Goal: Information Seeking & Learning: Learn about a topic

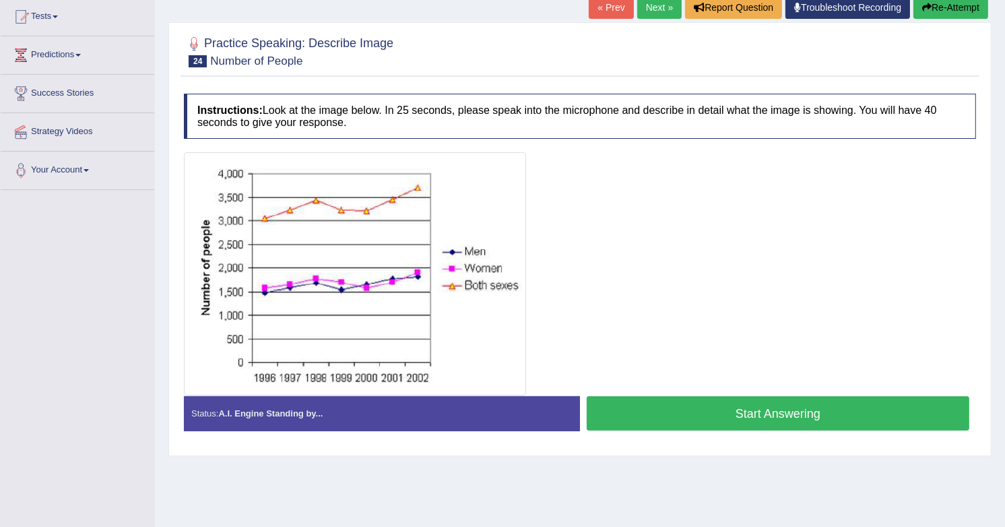
click at [771, 420] on button "Start Answering" at bounding box center [778, 413] width 383 height 34
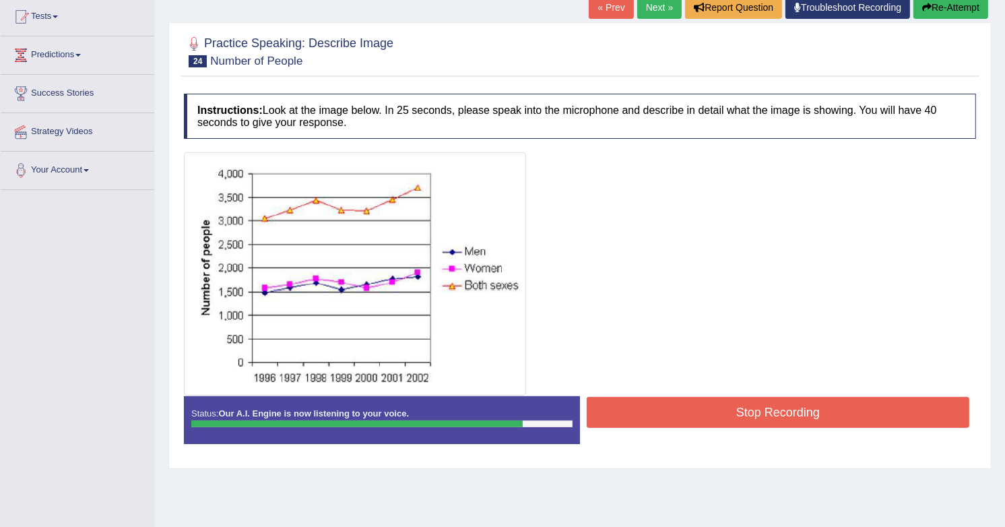
click at [771, 420] on button "Stop Recording" at bounding box center [778, 412] width 383 height 31
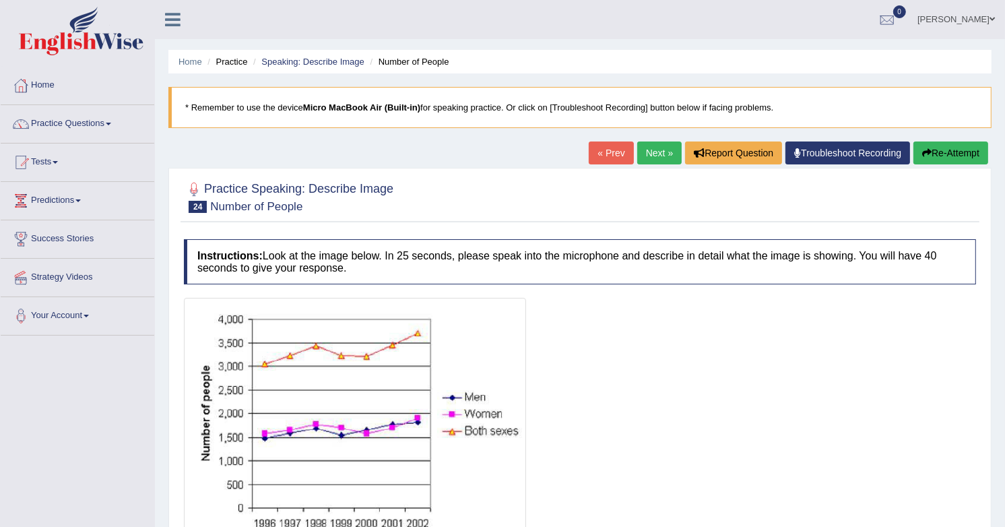
click at [645, 138] on div "Home Practice Speaking: Describe Image Number of People * Remember to use the d…" at bounding box center [580, 448] width 850 height 897
click at [646, 159] on link "Next »" at bounding box center [660, 153] width 44 height 23
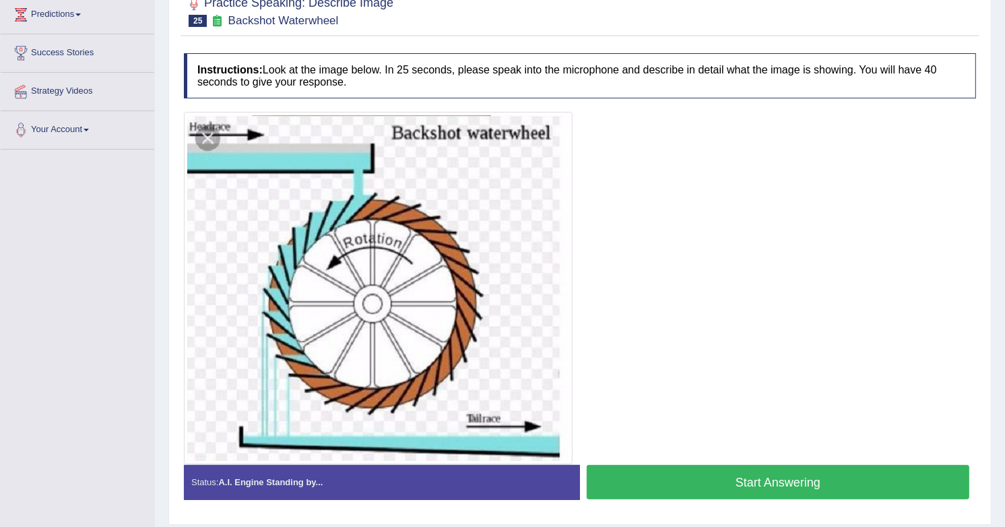
click at [799, 478] on button "Start Answering" at bounding box center [778, 482] width 383 height 34
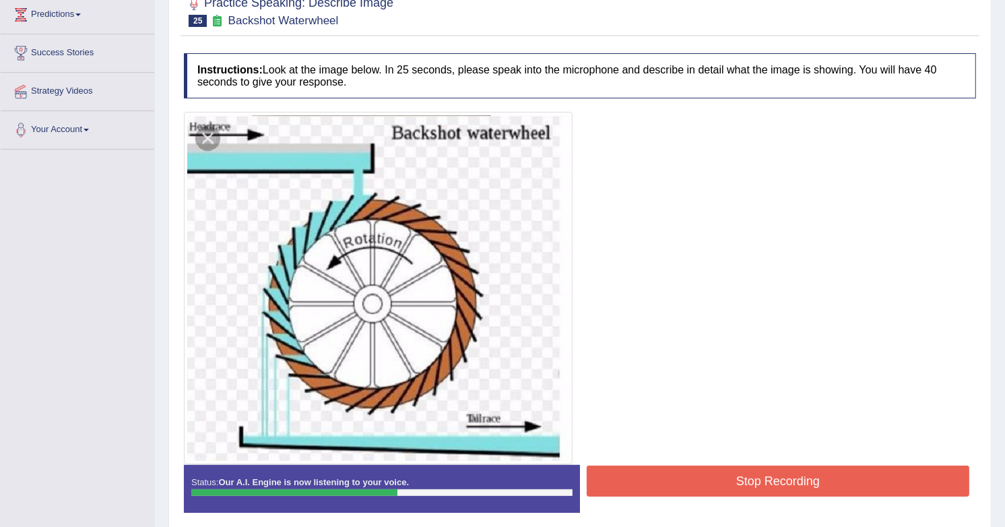
click at [814, 477] on button "Stop Recording" at bounding box center [778, 481] width 383 height 31
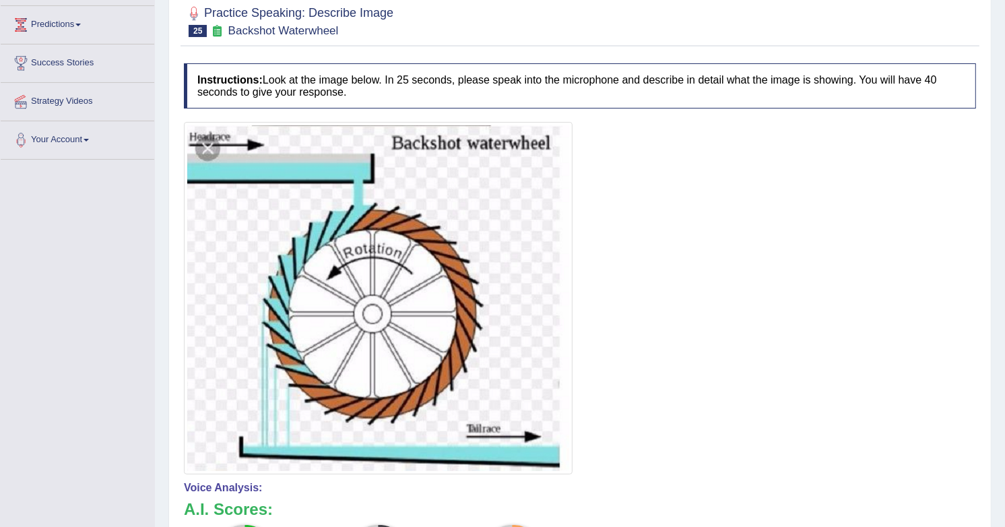
scroll to position [100, 0]
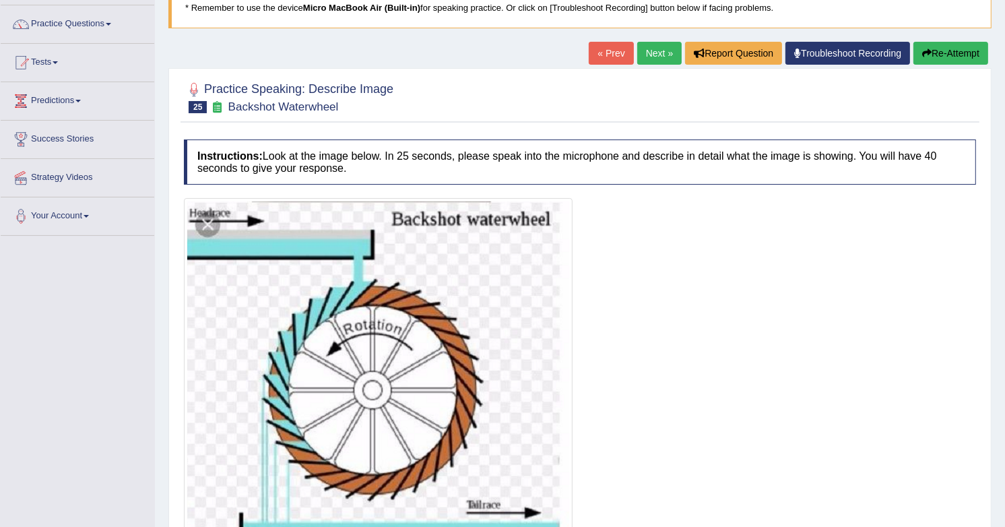
click at [647, 57] on link "Next »" at bounding box center [660, 53] width 44 height 23
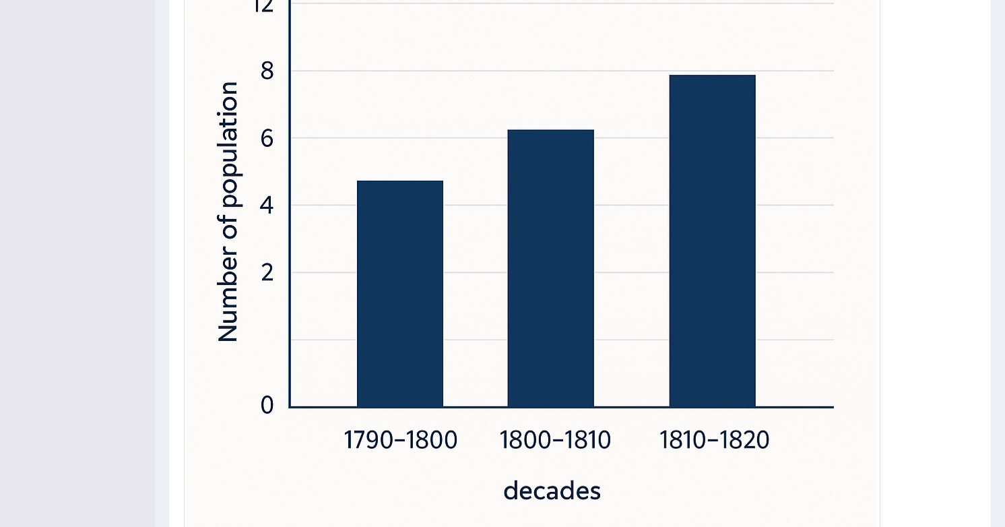
scroll to position [569, 0]
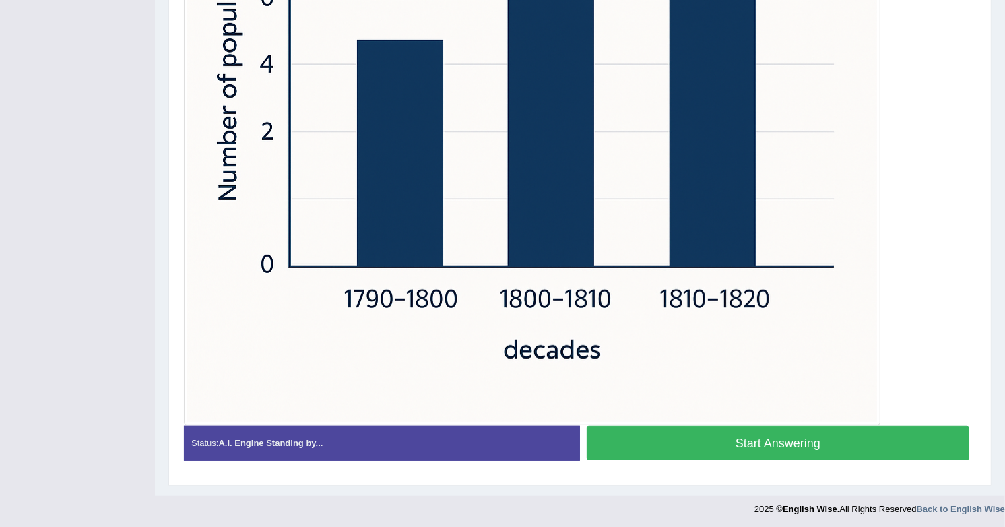
click at [719, 447] on button "Start Answering" at bounding box center [778, 443] width 383 height 34
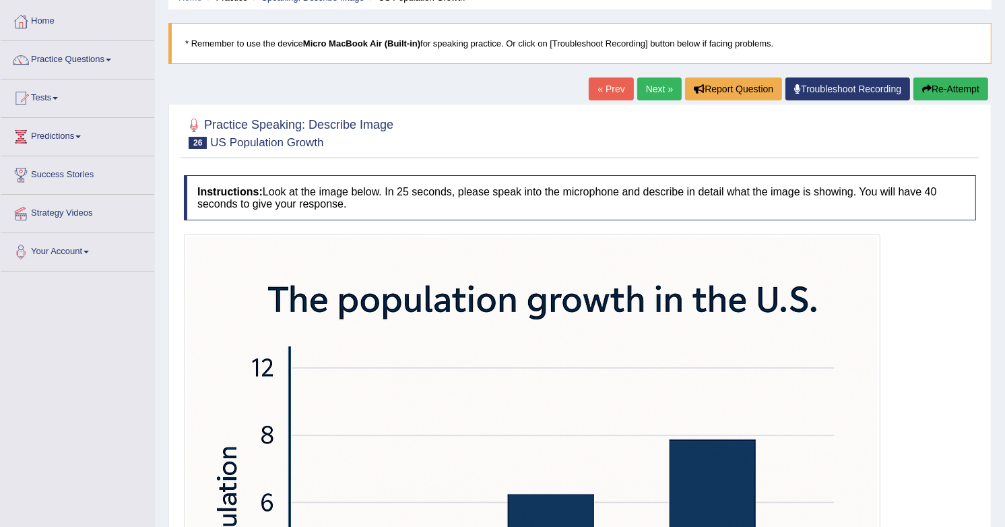
scroll to position [0, 0]
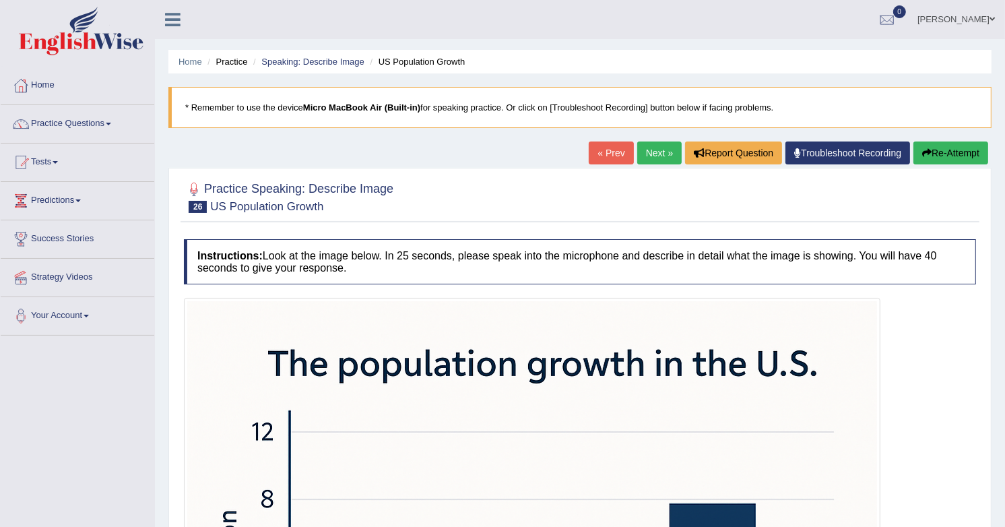
click at [658, 144] on link "Next »" at bounding box center [660, 153] width 44 height 23
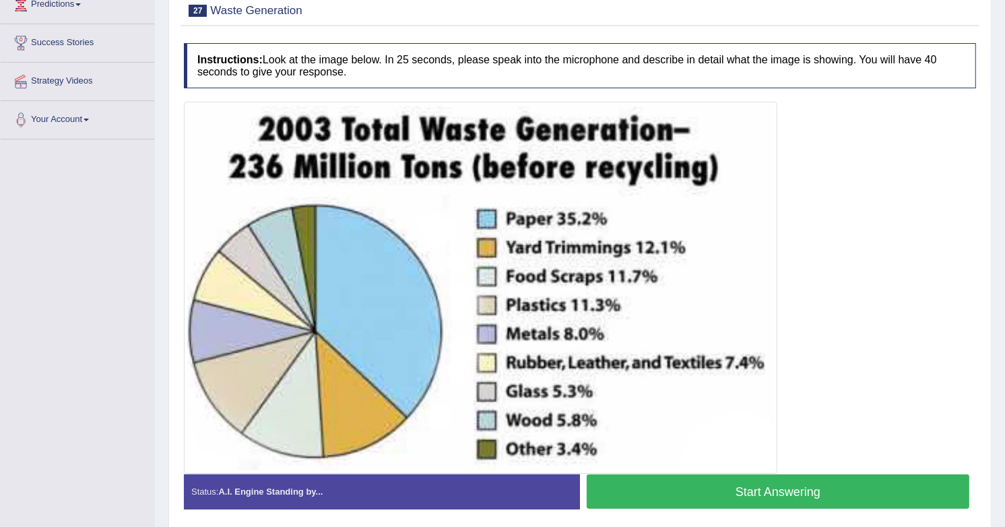
scroll to position [207, 0]
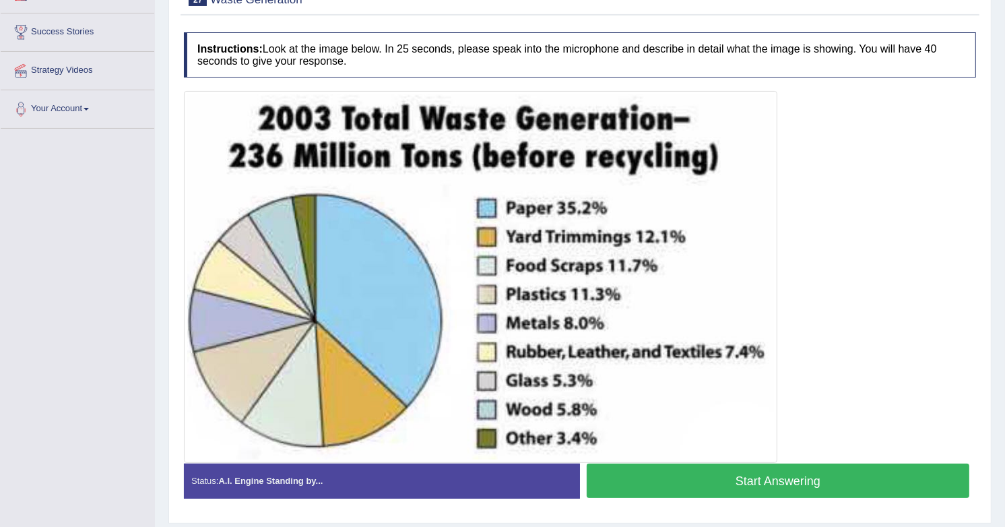
click at [849, 476] on button "Start Answering" at bounding box center [778, 481] width 383 height 34
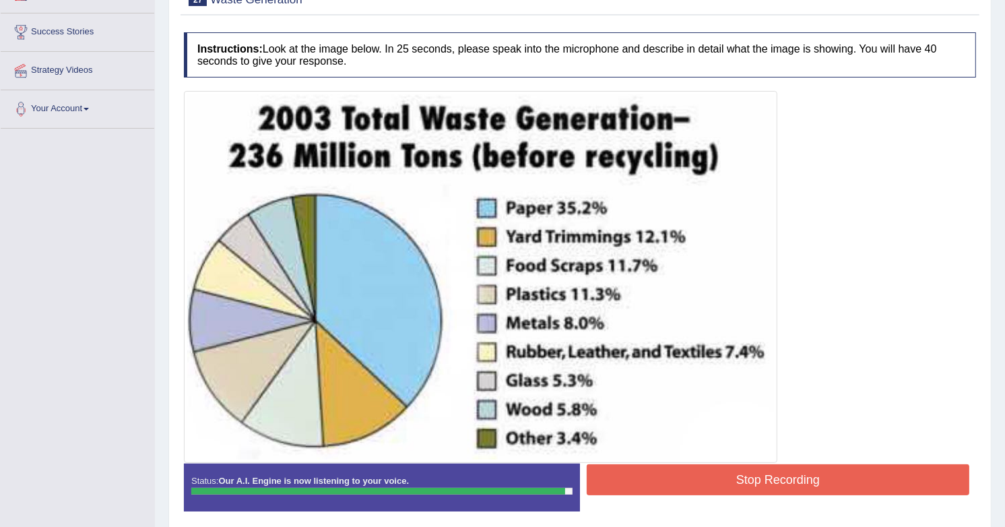
click at [805, 477] on button "Stop Recording" at bounding box center [778, 479] width 383 height 31
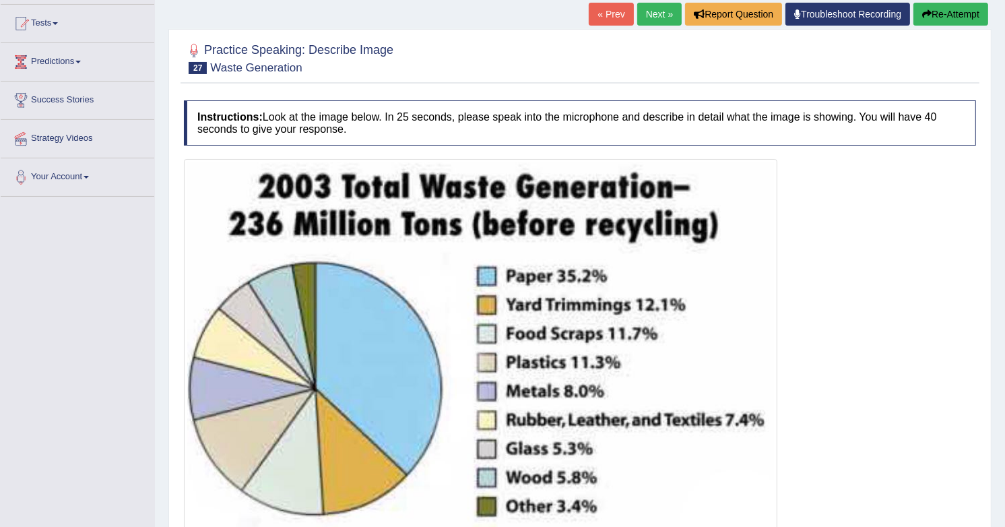
scroll to position [138, 0]
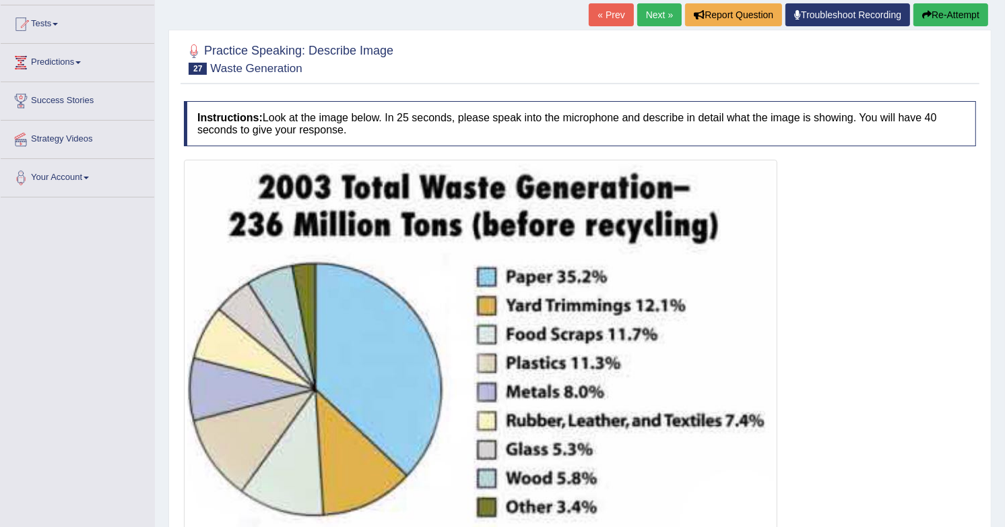
click at [656, 16] on link "Next »" at bounding box center [660, 14] width 44 height 23
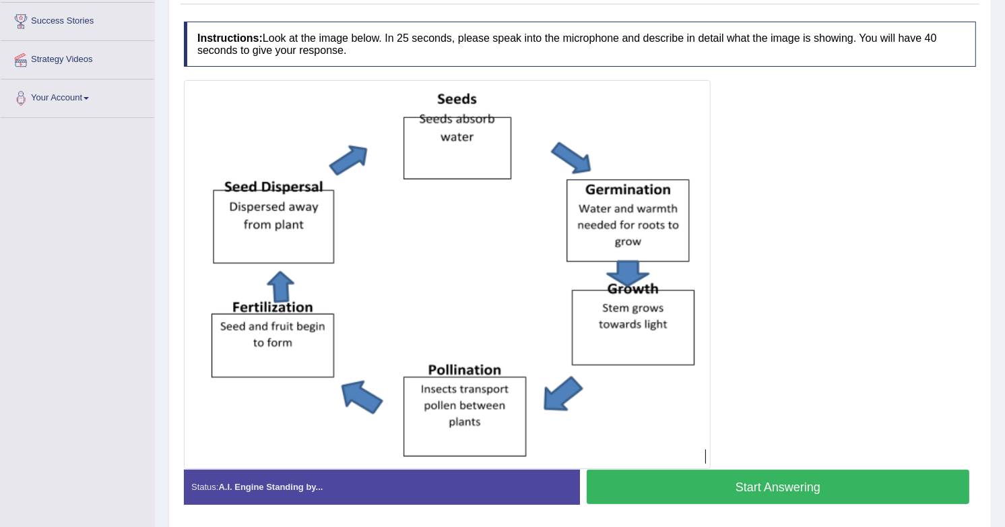
scroll to position [219, 0]
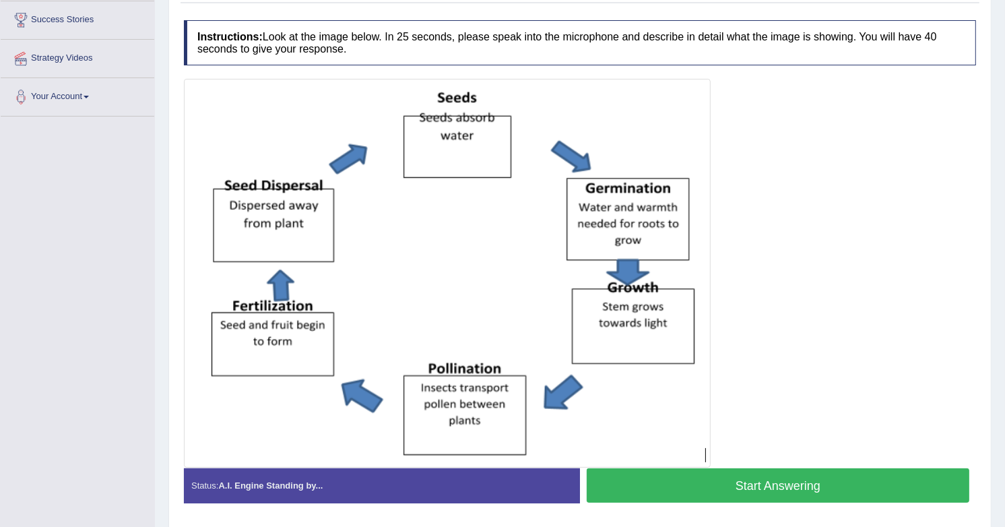
click at [838, 491] on button "Start Answering" at bounding box center [778, 485] width 383 height 34
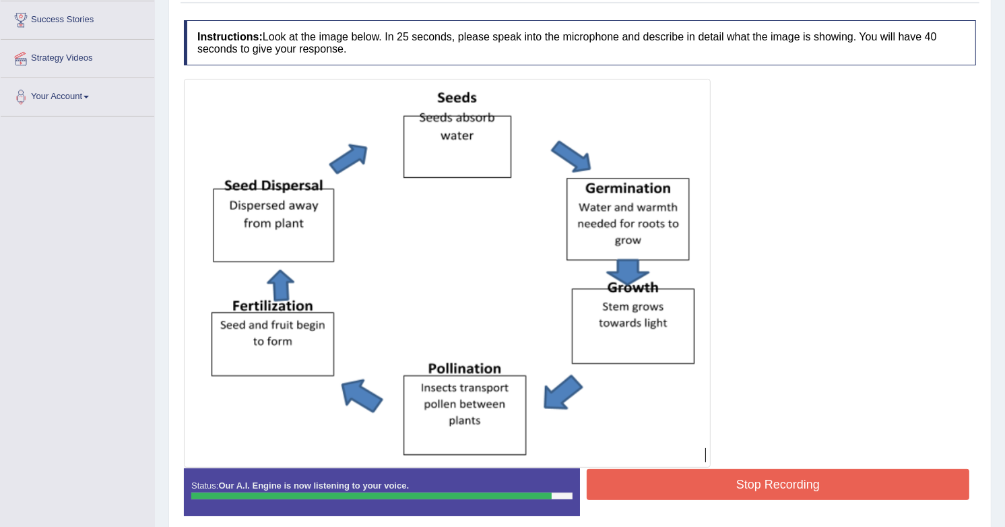
click at [805, 491] on button "Stop Recording" at bounding box center [778, 484] width 383 height 31
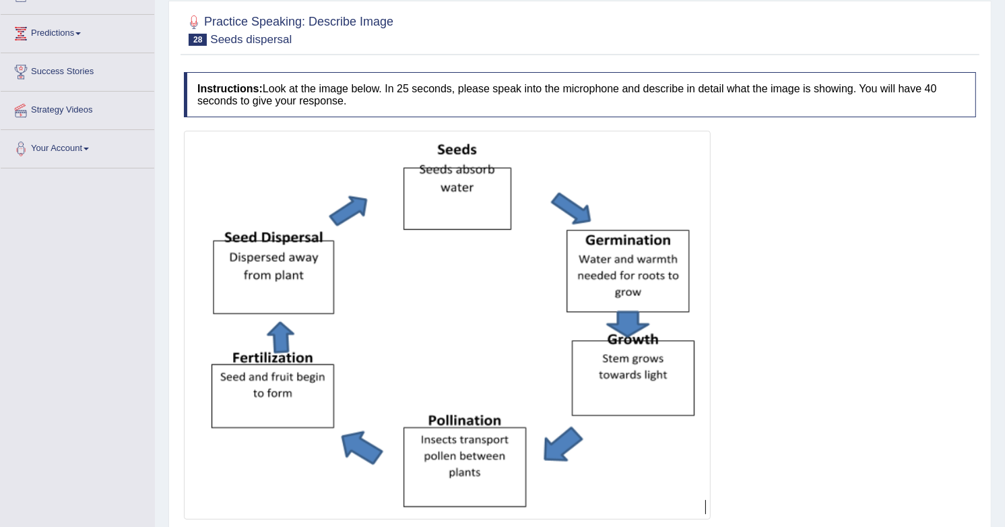
scroll to position [42, 0]
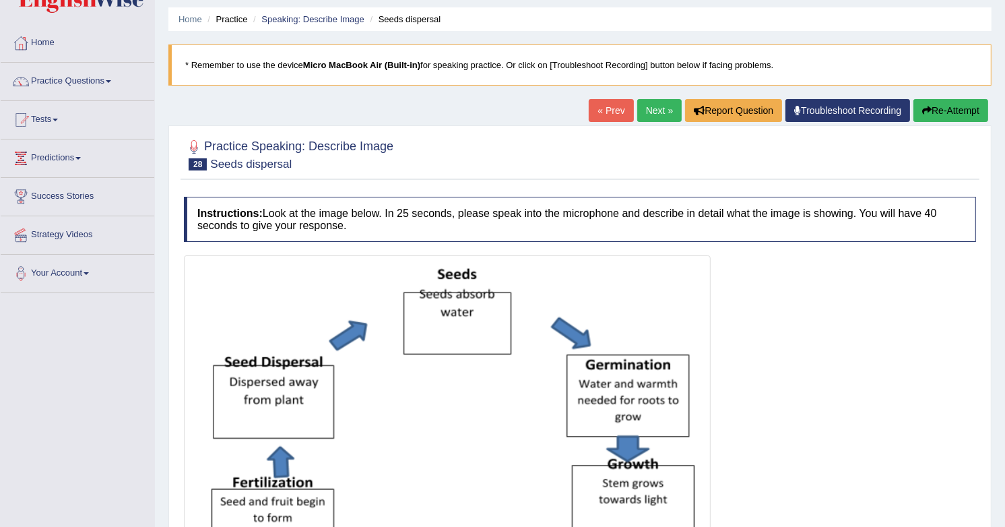
click at [660, 117] on link "Next »" at bounding box center [660, 110] width 44 height 23
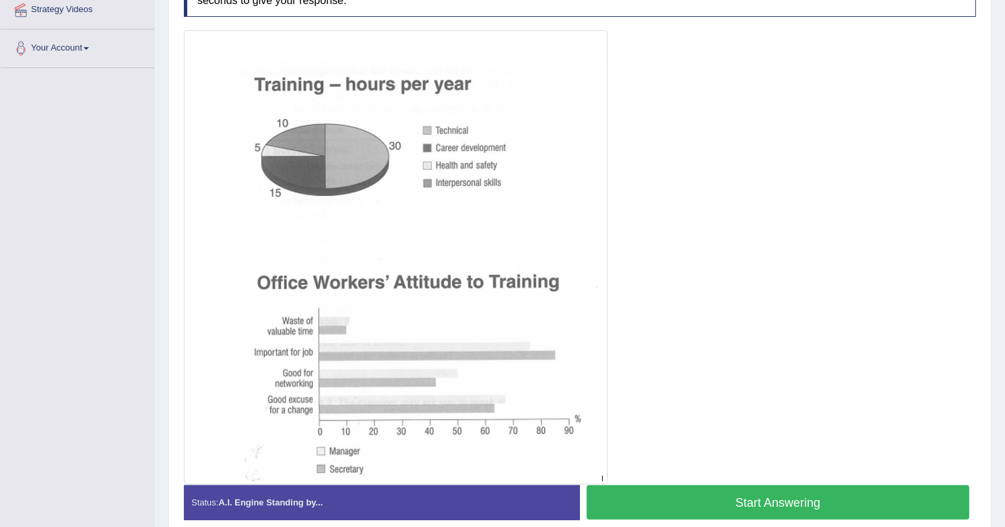
scroll to position [272, 0]
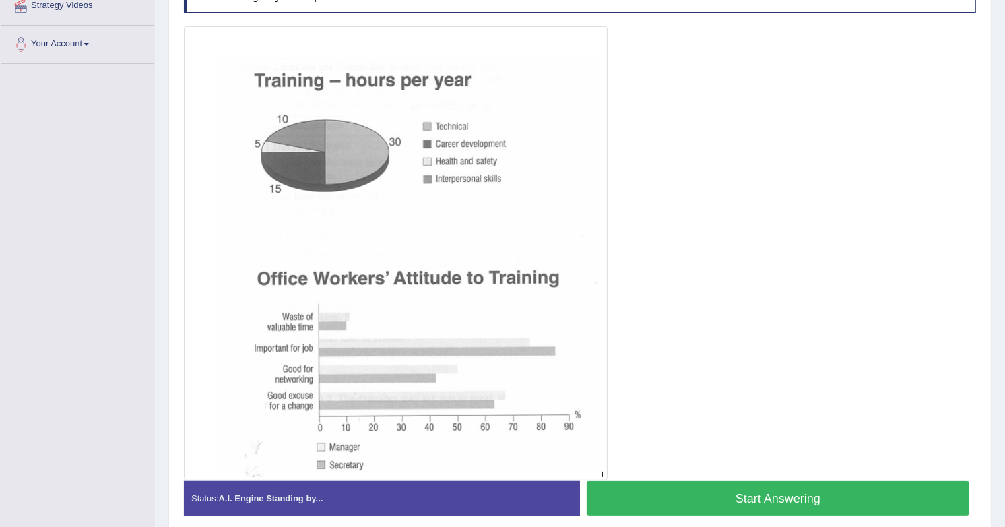
click at [790, 499] on button "Start Answering" at bounding box center [778, 498] width 383 height 34
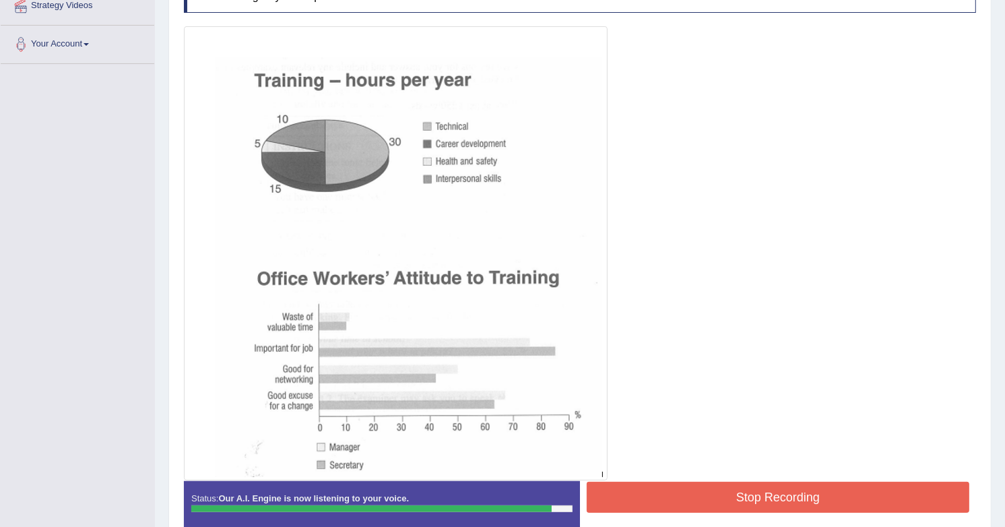
click at [859, 517] on div "Status: Our A.I. Engine is now listening to your voice. Start Answering Stop Re…" at bounding box center [580, 511] width 793 height 61
click at [861, 515] on div "Status: Our A.I. Engine is now listening to your voice. Start Answering Stop Re…" at bounding box center [580, 511] width 793 height 61
click at [870, 507] on button "Stop Recording" at bounding box center [778, 497] width 383 height 31
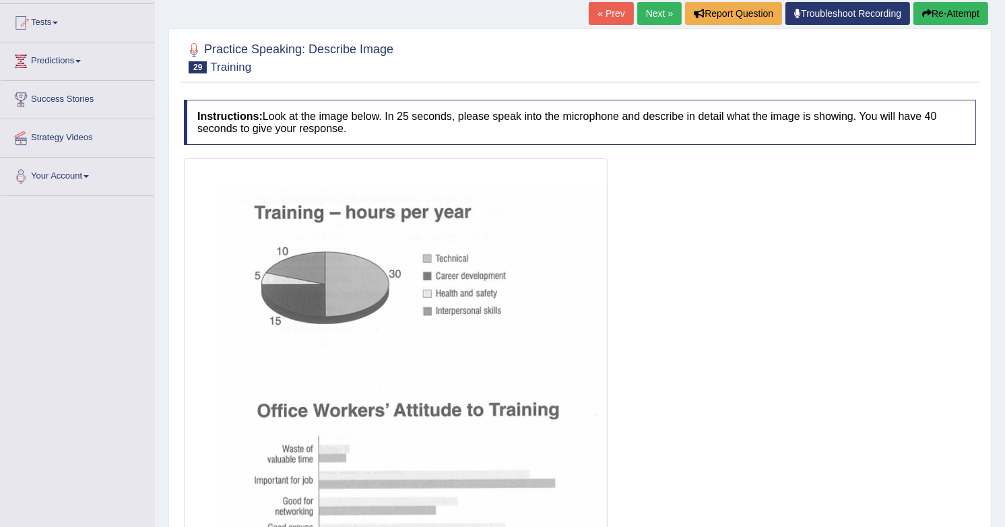
scroll to position [0, 0]
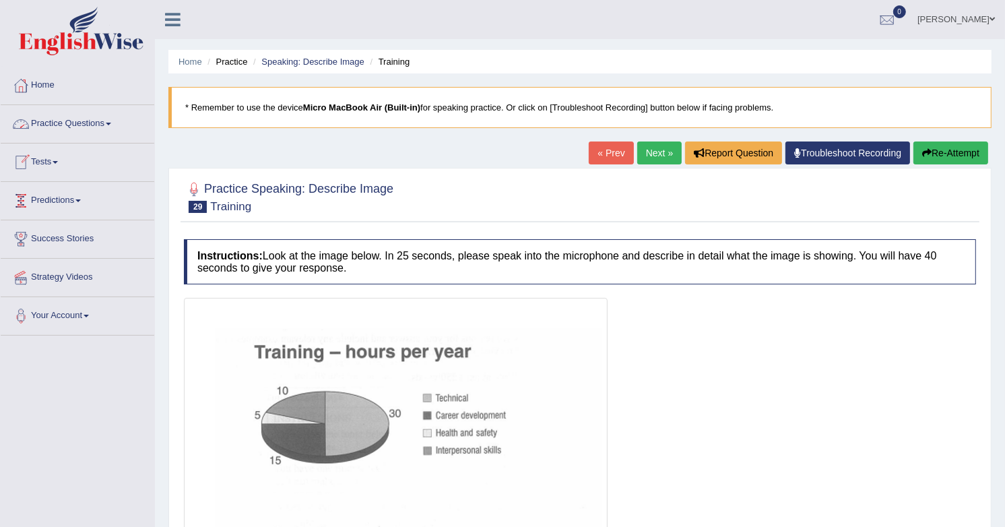
click at [90, 119] on link "Practice Questions" at bounding box center [78, 122] width 154 height 34
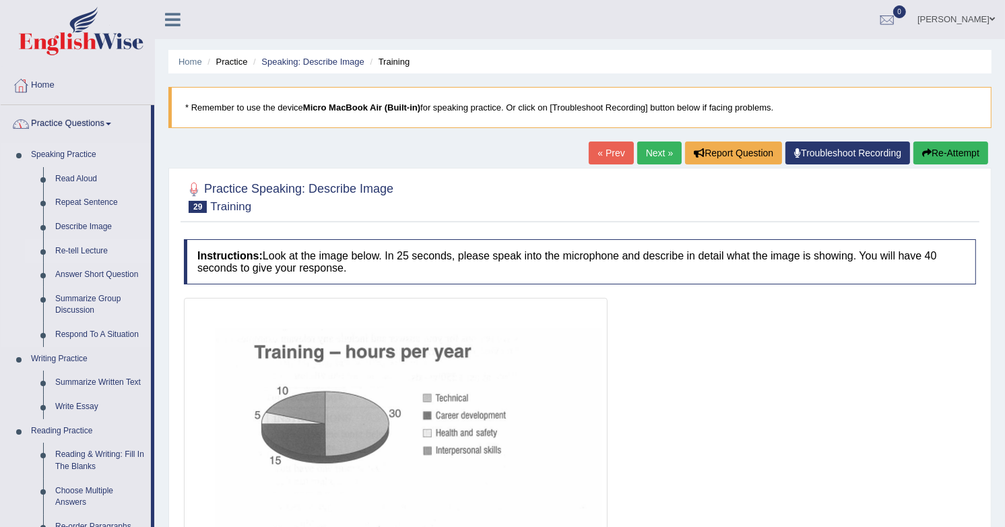
click at [99, 253] on link "Re-tell Lecture" at bounding box center [100, 251] width 102 height 24
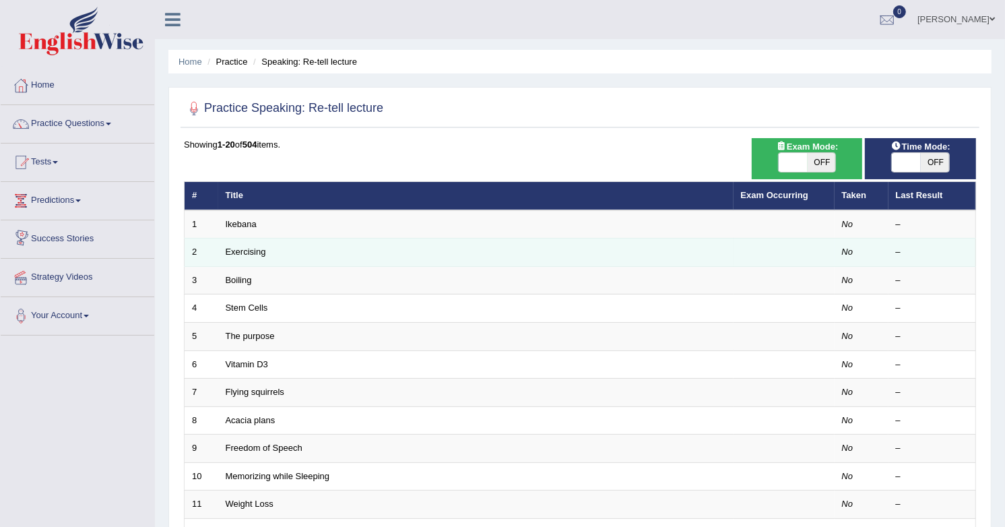
click at [218, 250] on td "Exercising" at bounding box center [476, 253] width 516 height 28
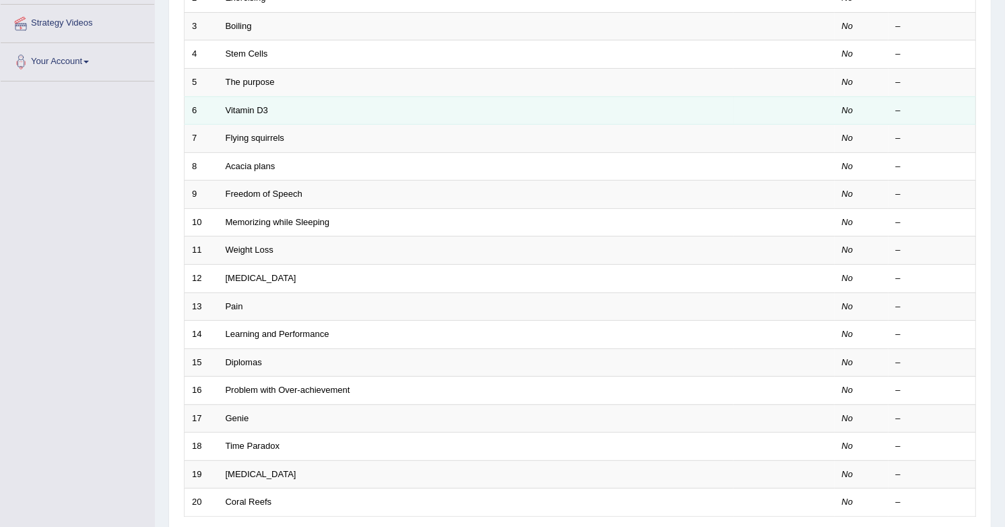
scroll to position [357, 0]
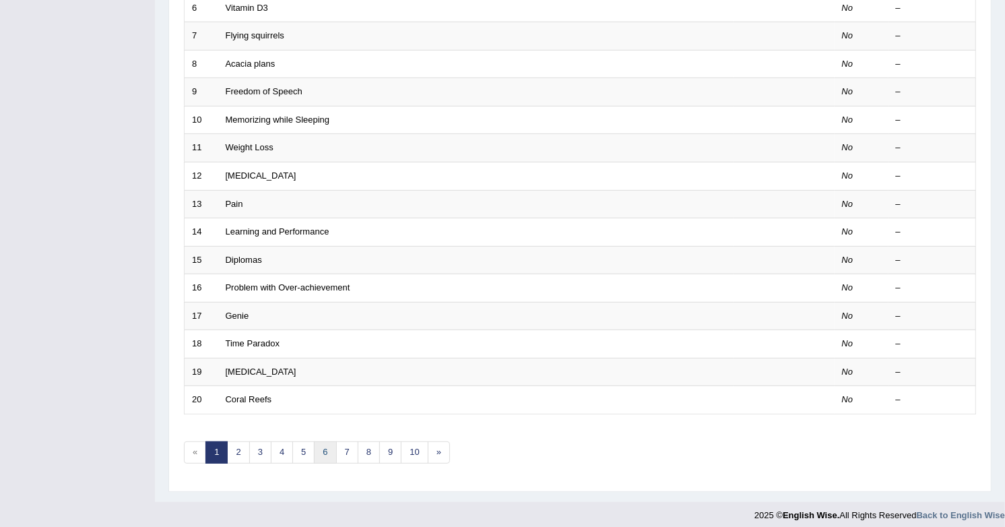
click at [328, 441] on link "6" at bounding box center [325, 452] width 22 height 22
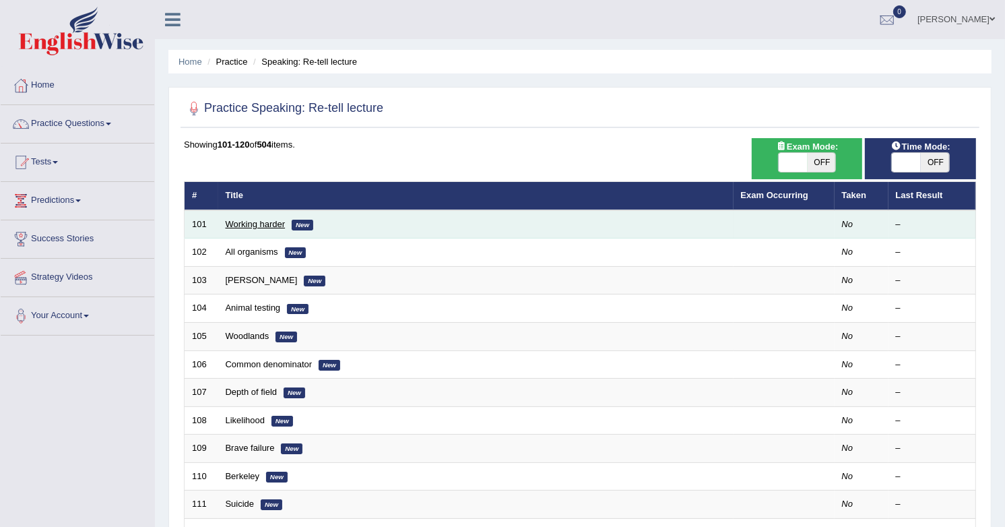
click at [261, 223] on link "Working harder" at bounding box center [256, 224] width 60 height 10
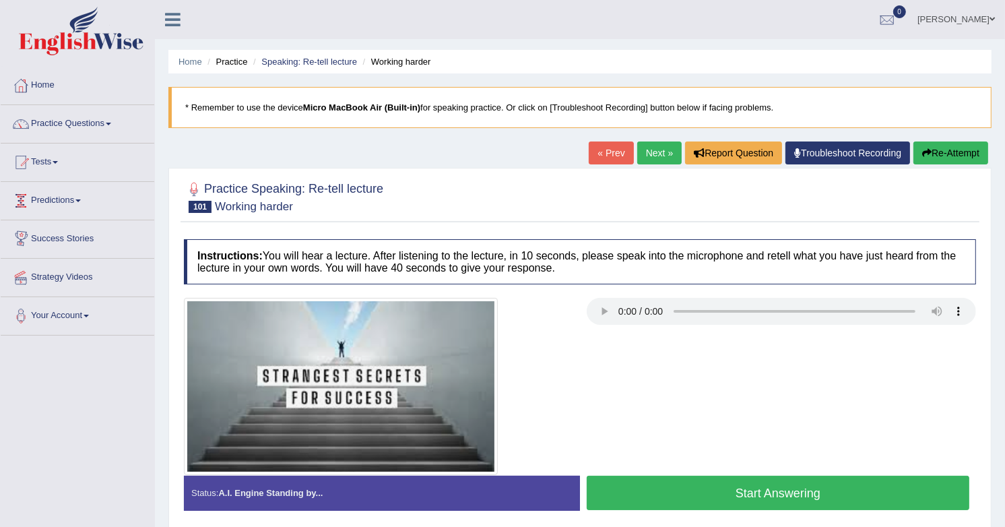
click at [638, 144] on link "Next »" at bounding box center [660, 153] width 44 height 23
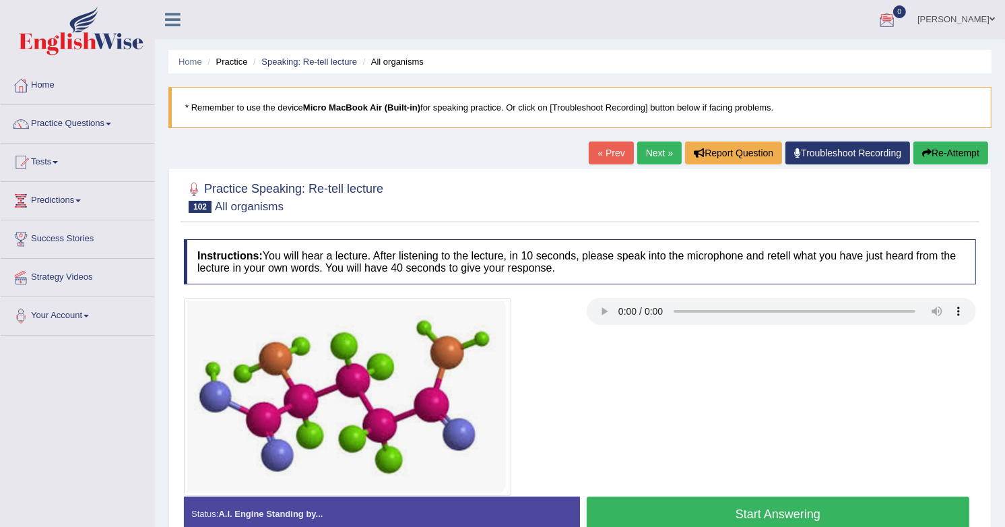
click at [664, 160] on link "Next »" at bounding box center [660, 153] width 44 height 23
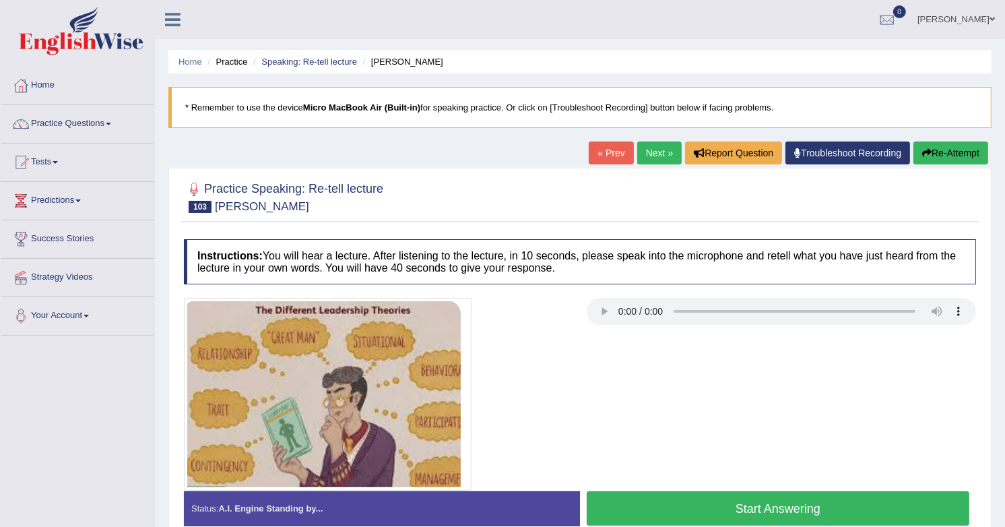
click at [660, 158] on link "Next »" at bounding box center [660, 153] width 44 height 23
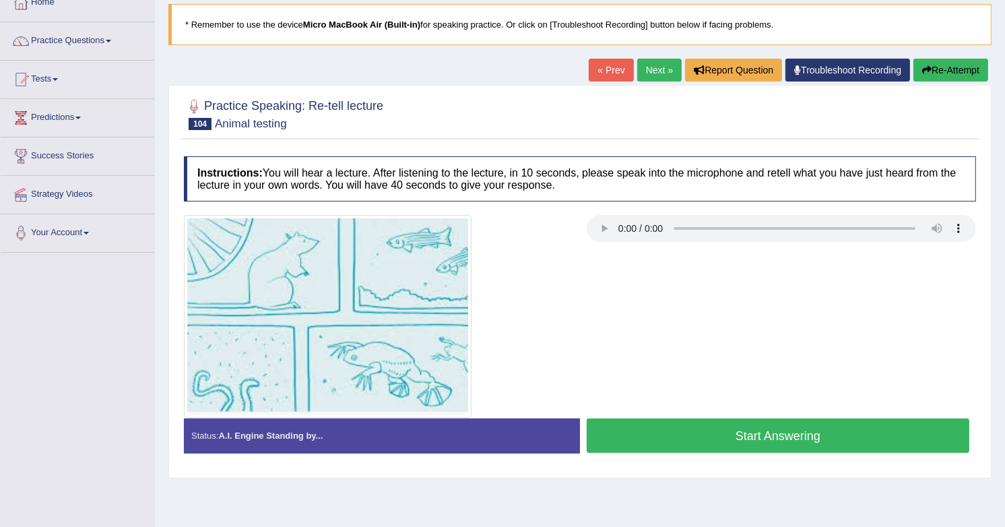
click at [658, 72] on link "Next »" at bounding box center [660, 70] width 44 height 23
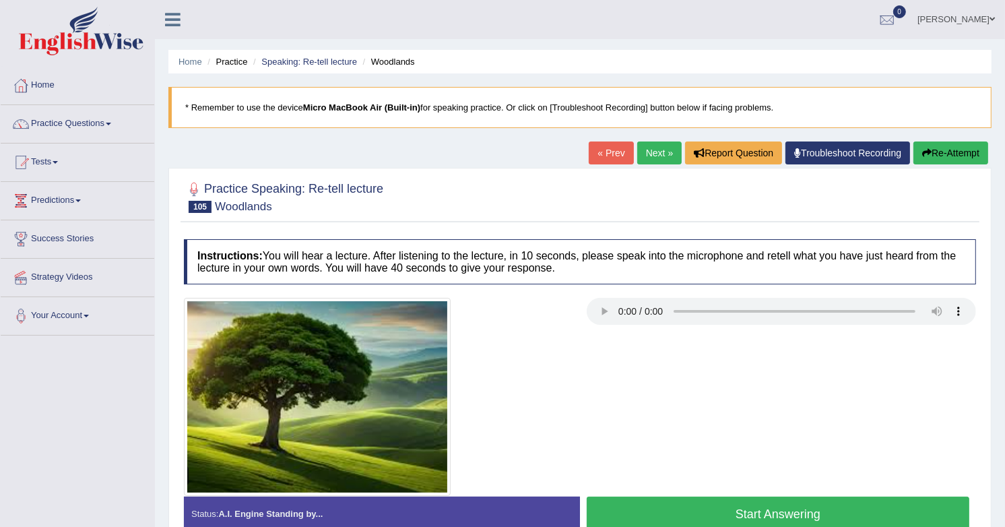
click at [657, 150] on link "Next »" at bounding box center [660, 153] width 44 height 23
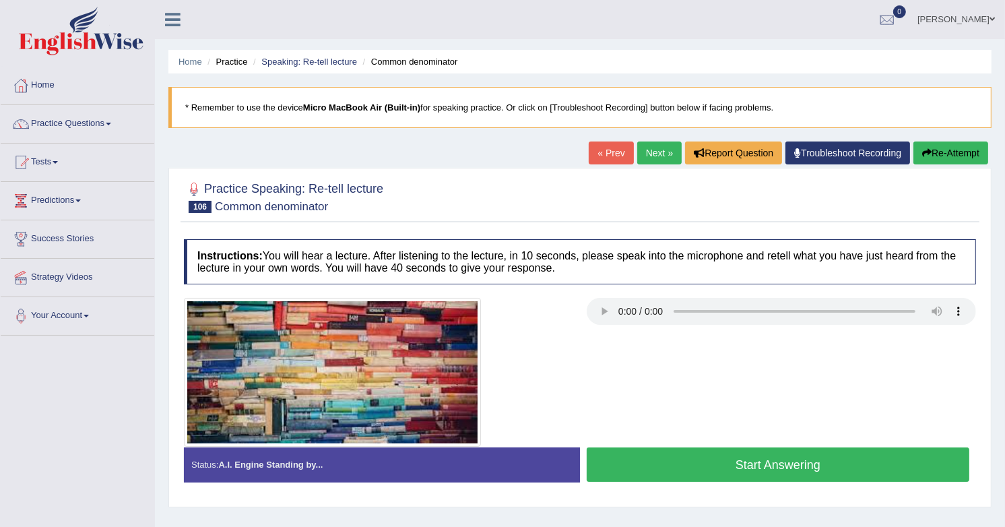
click at [666, 474] on button "Start Answering" at bounding box center [778, 464] width 383 height 34
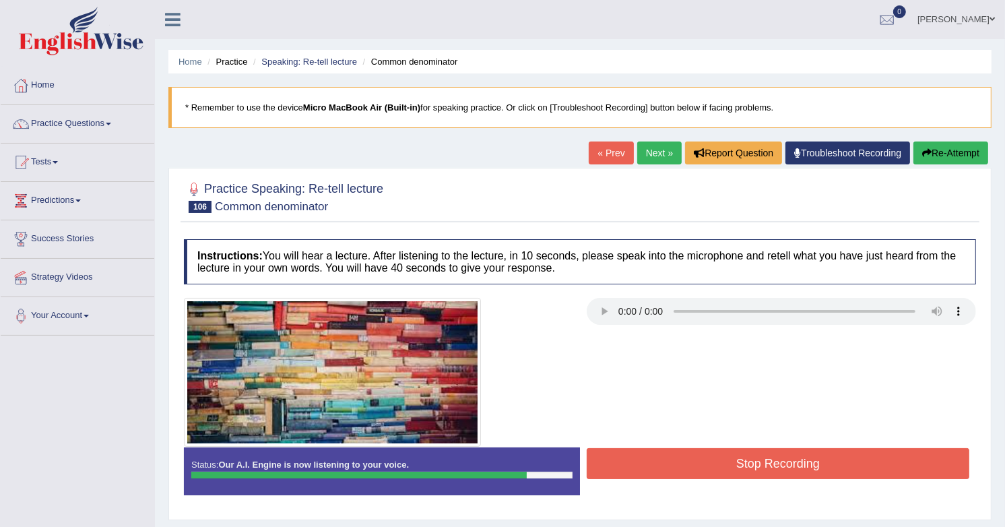
click at [744, 461] on button "Stop Recording" at bounding box center [778, 463] width 383 height 31
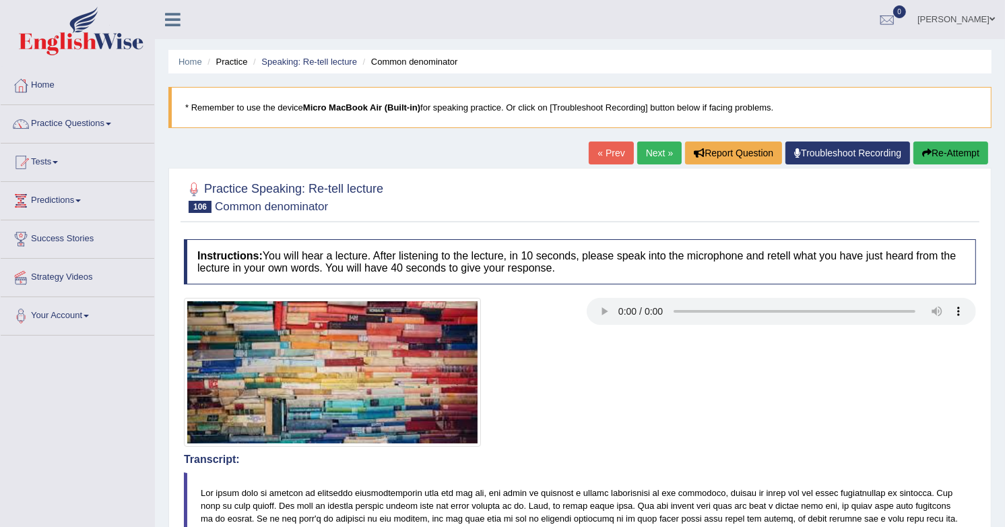
click at [653, 152] on link "Next »" at bounding box center [660, 153] width 44 height 23
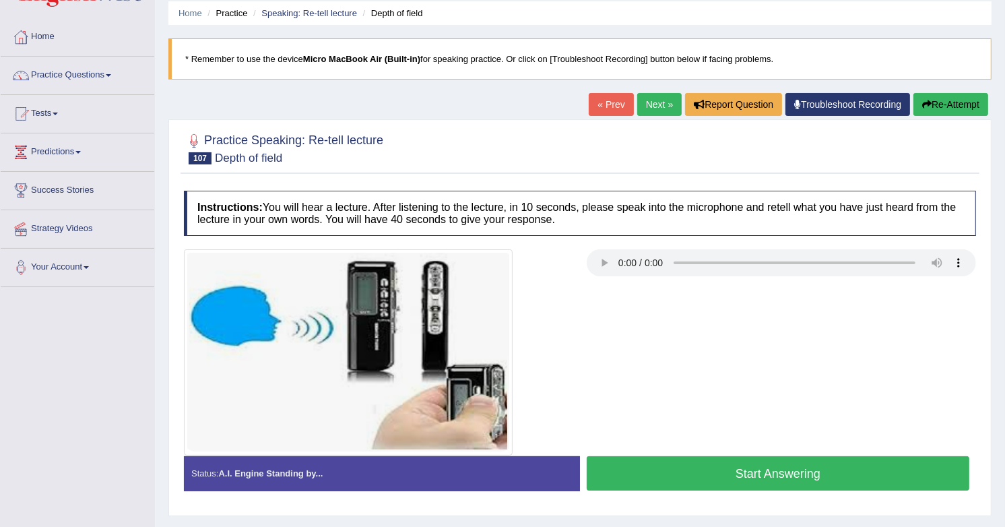
scroll to position [51, 0]
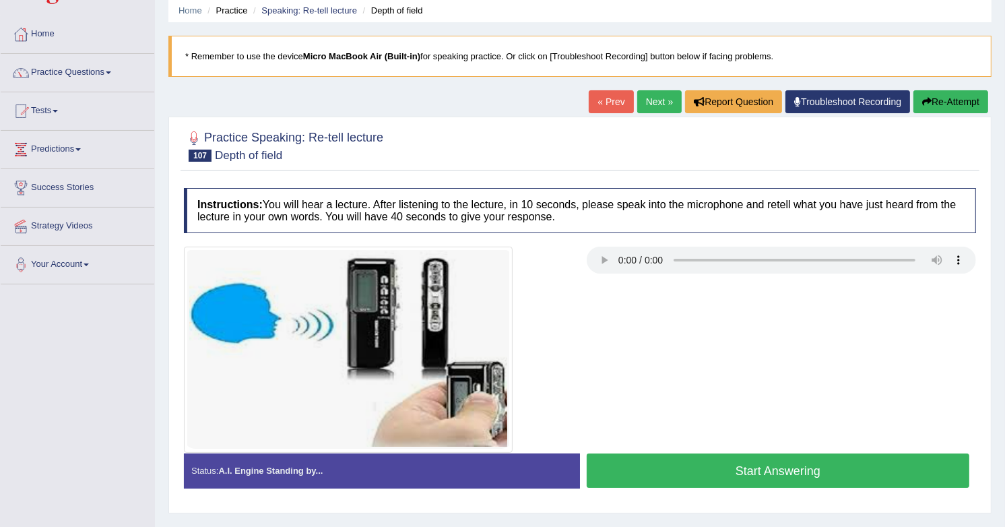
click at [659, 109] on link "Next »" at bounding box center [660, 101] width 44 height 23
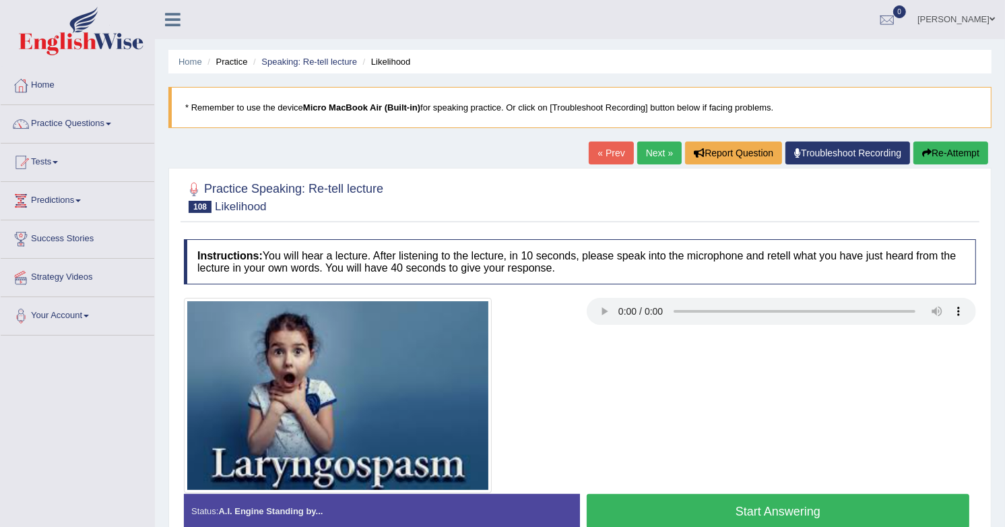
click at [655, 154] on link "Next »" at bounding box center [660, 153] width 44 height 23
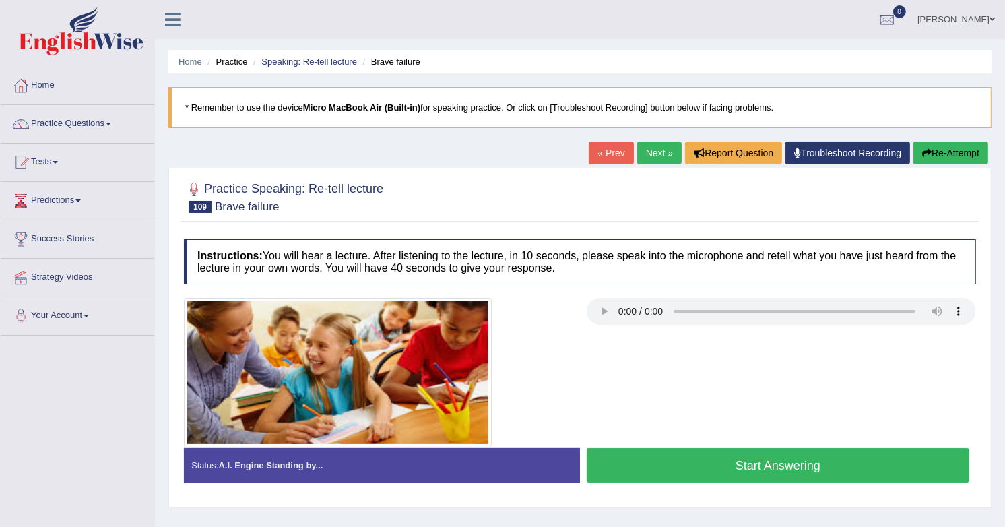
click at [697, 460] on button "Start Answering" at bounding box center [778, 465] width 383 height 34
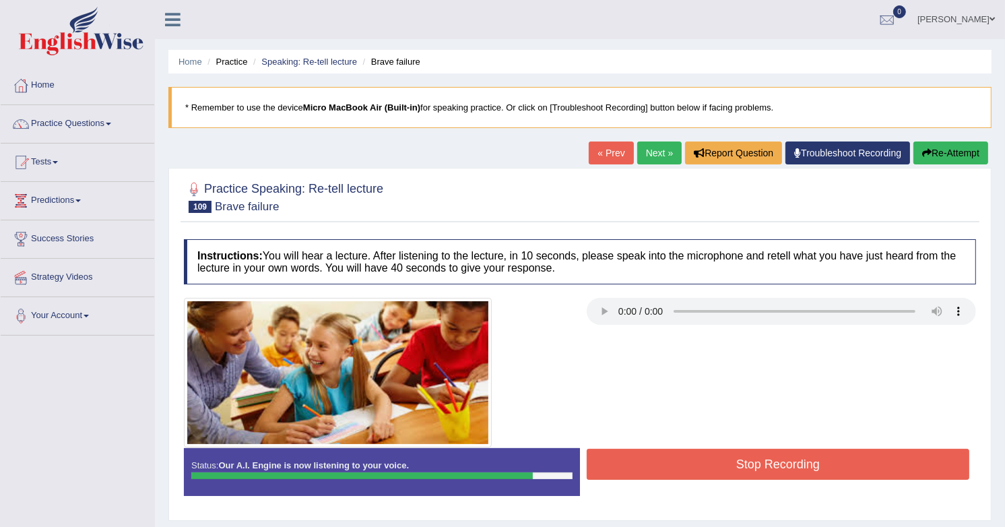
click at [697, 460] on button "Stop Recording" at bounding box center [778, 464] width 383 height 31
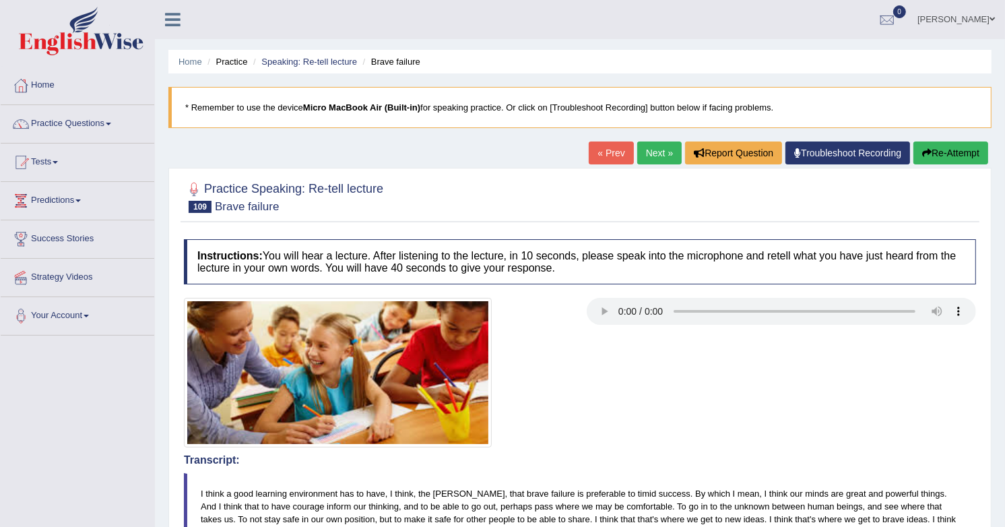
click at [638, 153] on link "Next »" at bounding box center [660, 153] width 44 height 23
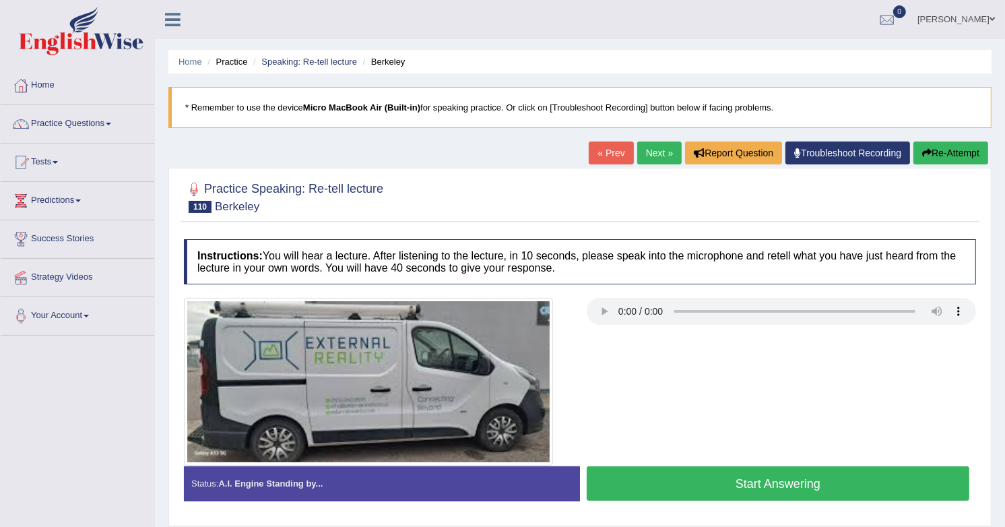
click at [648, 156] on link "Next »" at bounding box center [660, 153] width 44 height 23
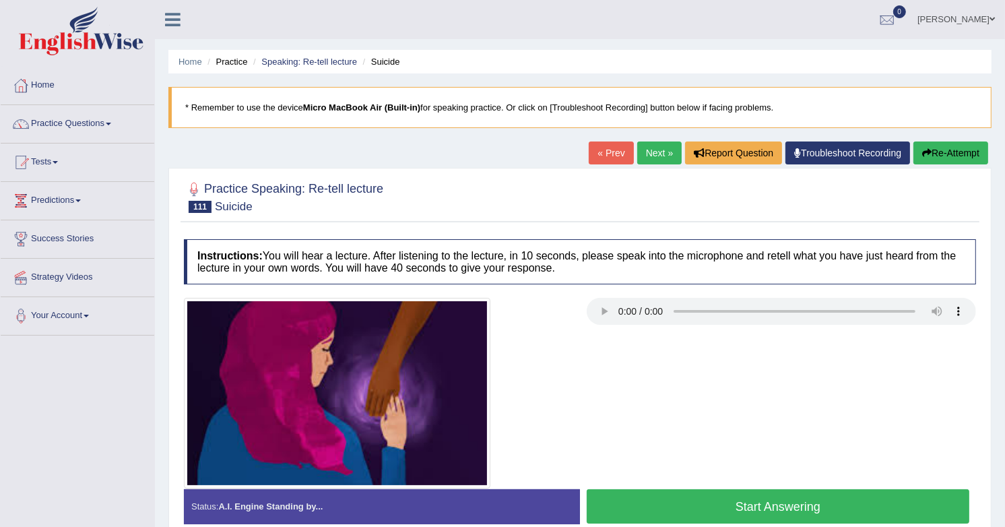
click at [743, 499] on button "Start Answering" at bounding box center [778, 506] width 383 height 34
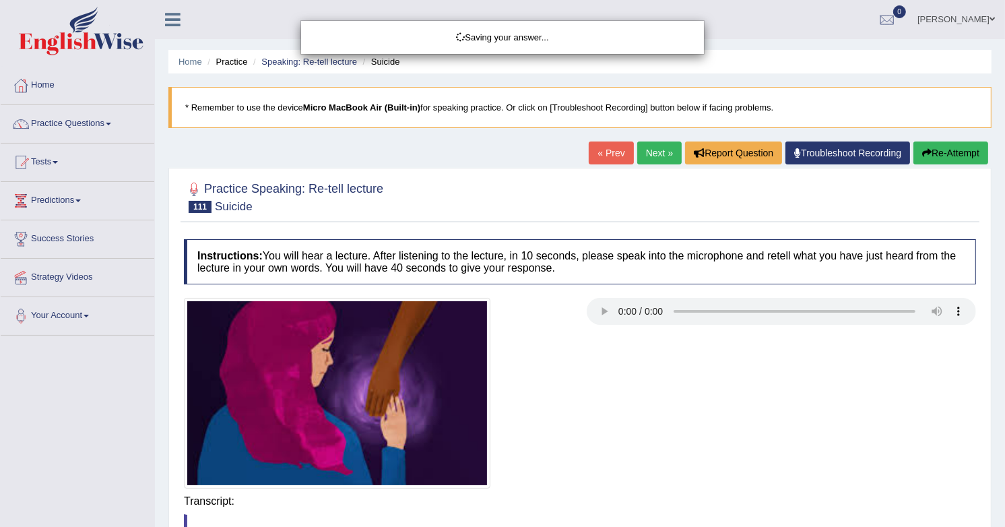
click at [862, 508] on div "Saving your answer..." at bounding box center [502, 263] width 1005 height 527
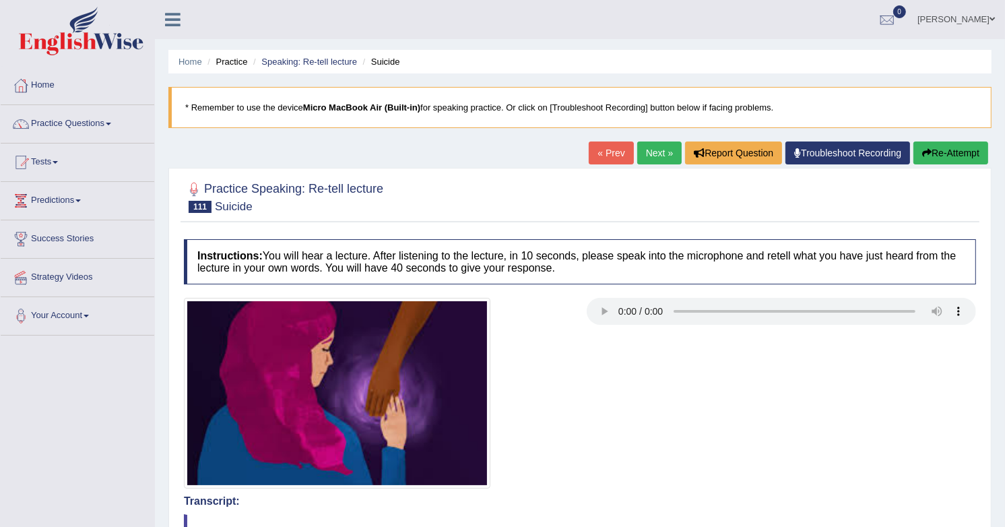
click at [652, 160] on link "Next »" at bounding box center [660, 153] width 44 height 23
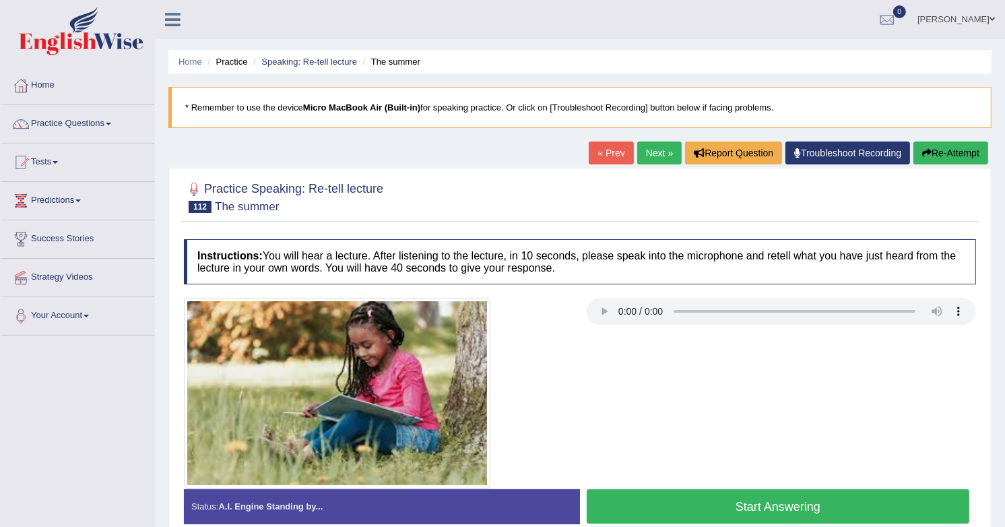
click at [660, 154] on link "Next »" at bounding box center [660, 153] width 44 height 23
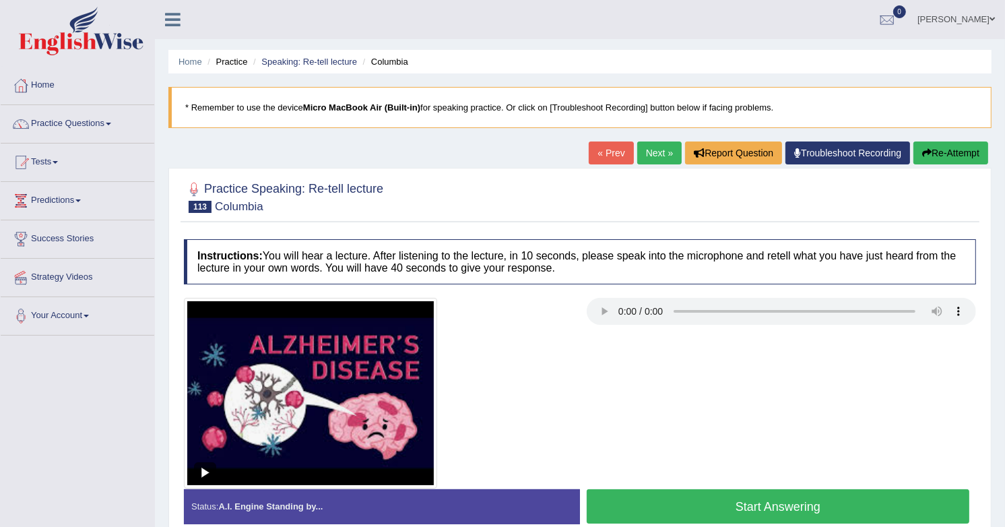
click at [777, 499] on button "Start Answering" at bounding box center [778, 506] width 383 height 34
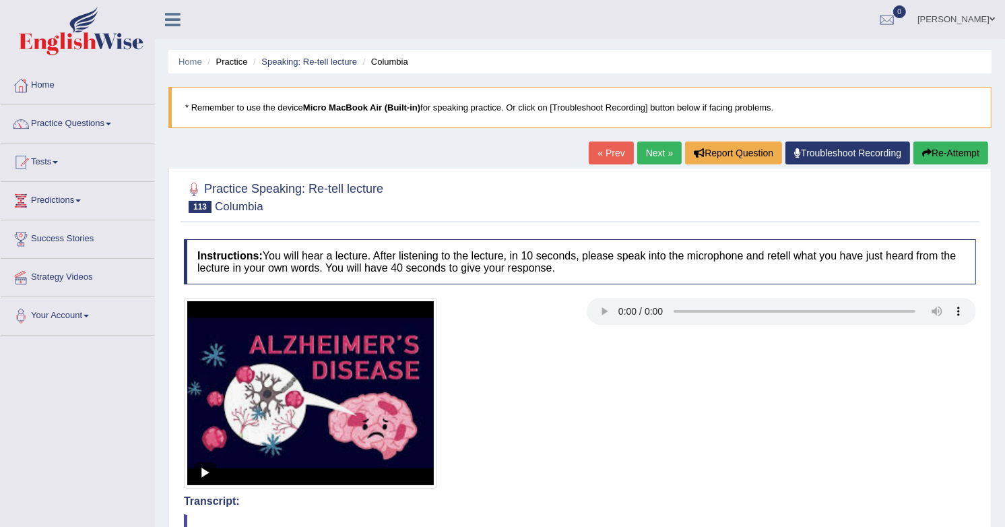
click at [648, 152] on link "Next »" at bounding box center [660, 153] width 44 height 23
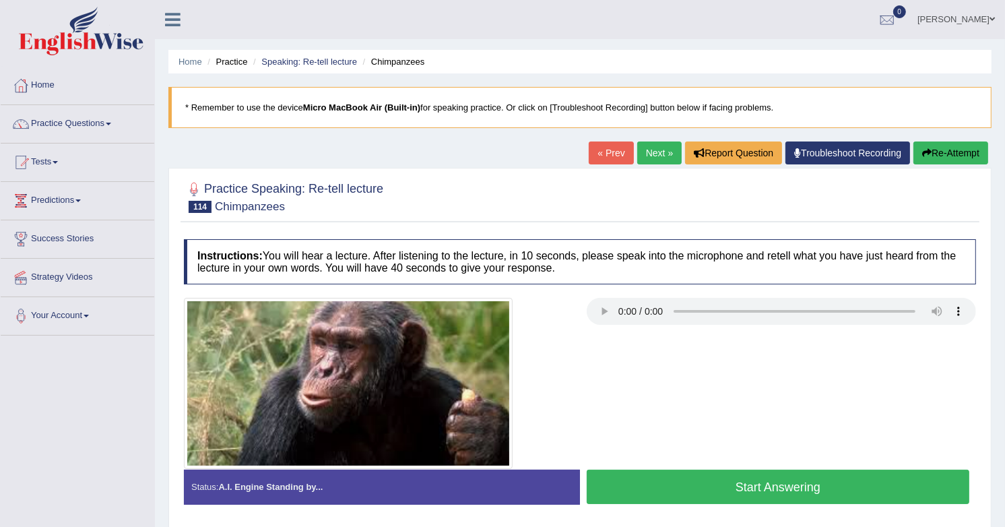
click at [726, 488] on button "Start Answering" at bounding box center [778, 487] width 383 height 34
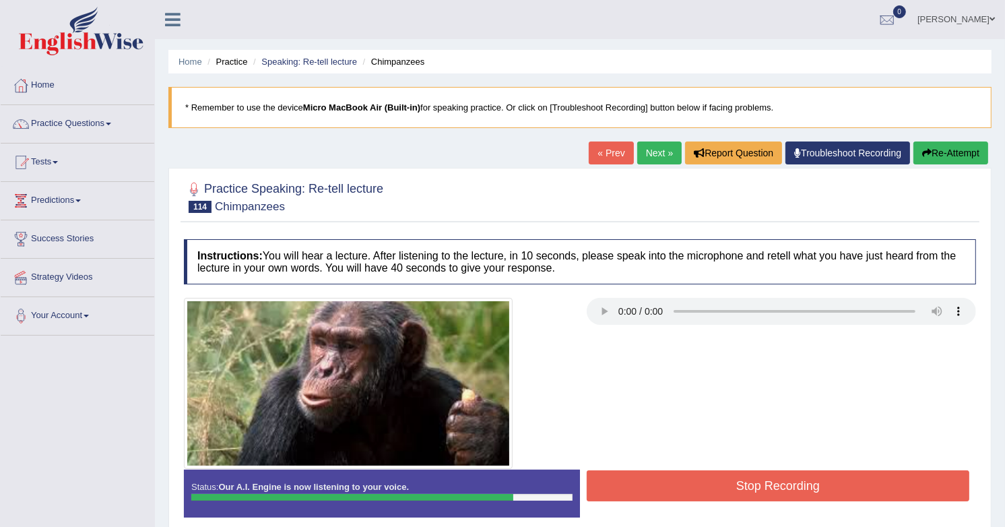
click at [933, 483] on button "Stop Recording" at bounding box center [778, 485] width 383 height 31
click at [933, 483] on div "Status: Our A.I. Engine is now listening to your voice. Start Answering Stop Re…" at bounding box center [580, 500] width 793 height 61
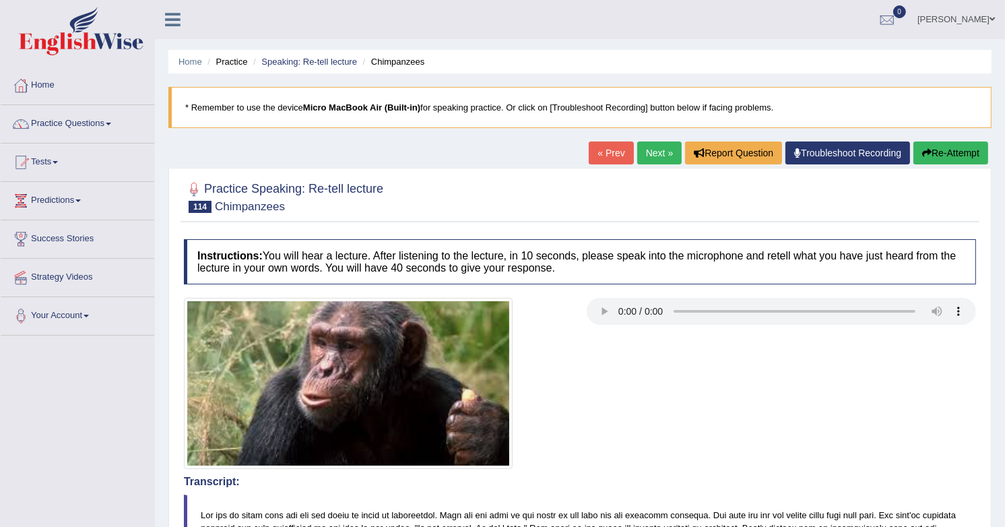
click at [658, 156] on link "Next »" at bounding box center [660, 153] width 44 height 23
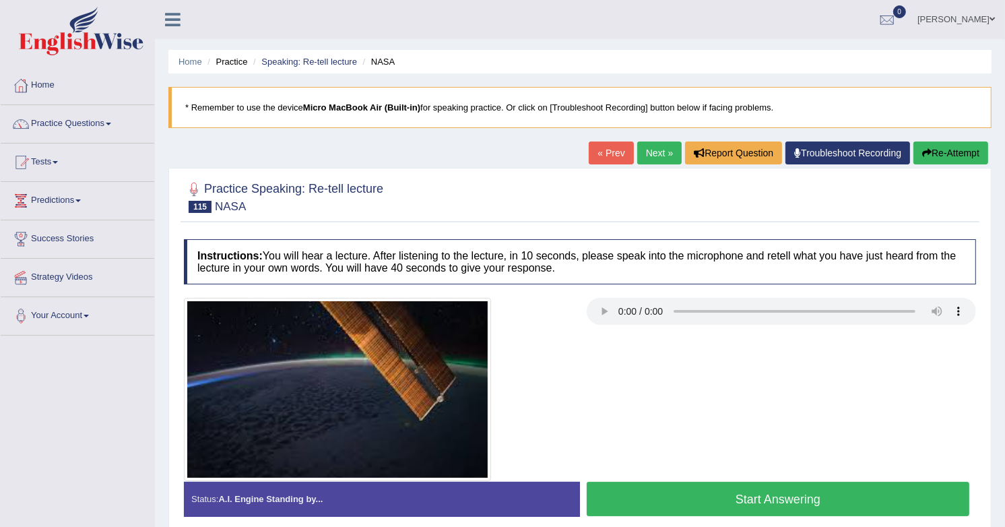
click at [672, 506] on button "Start Answering" at bounding box center [778, 499] width 383 height 34
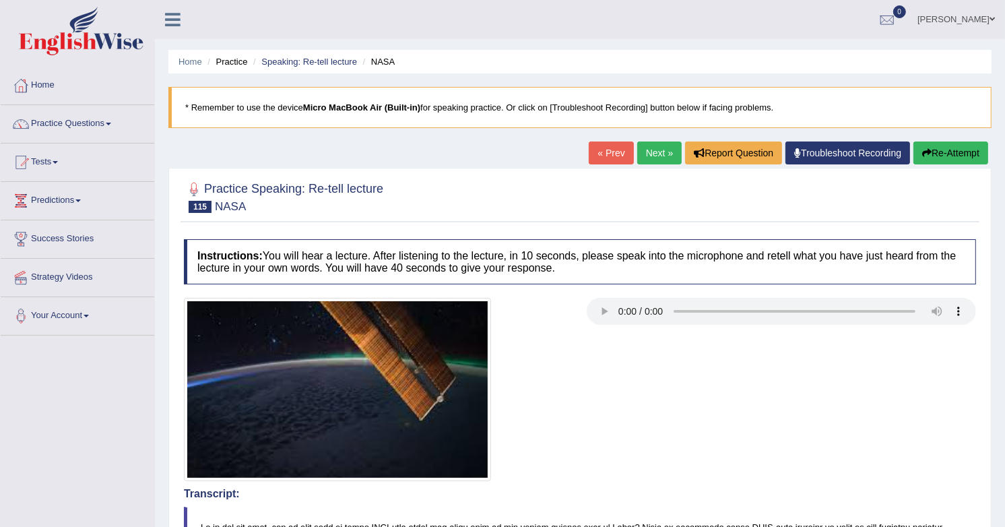
click at [76, 125] on link "Practice Questions" at bounding box center [78, 122] width 154 height 34
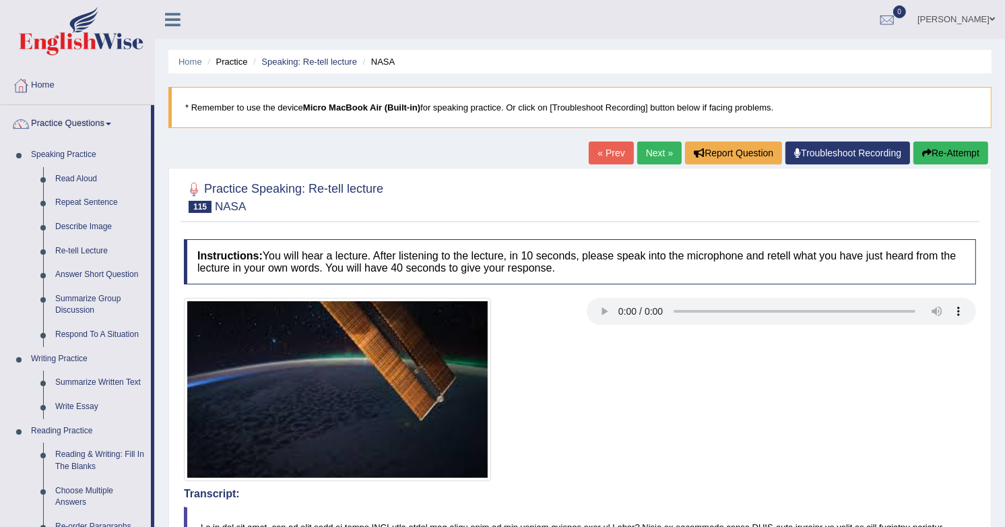
drag, startPoint x: 399, startPoint y: 135, endPoint x: 774, endPoint y: 78, distance: 379.0
click div "Home Practice Speaking: Re-tell lecture NASA * Remember to use the device Micro…"
click div
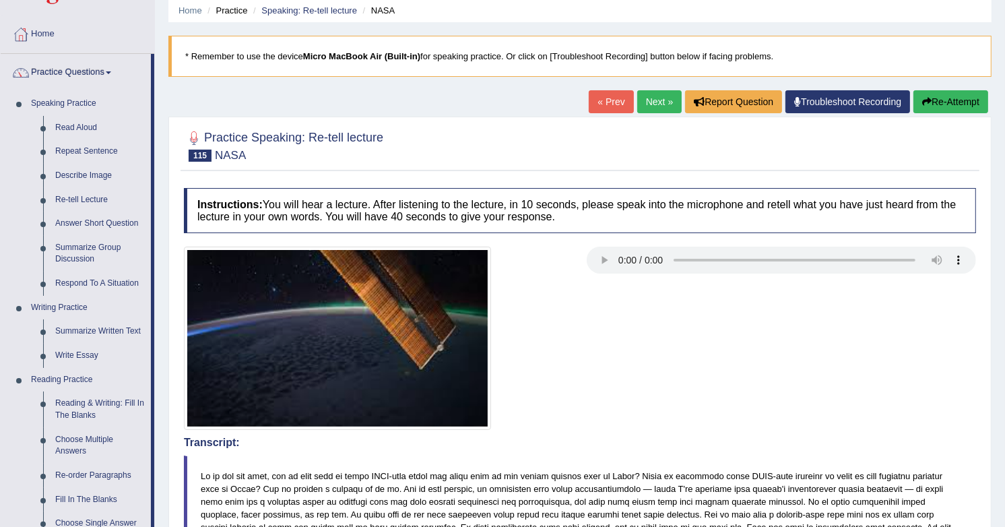
scroll to position [54, 0]
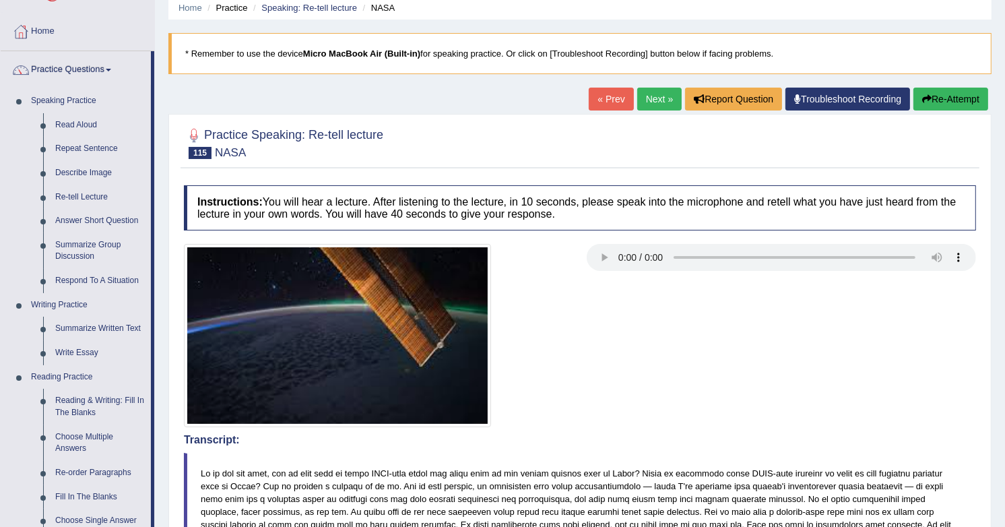
click div
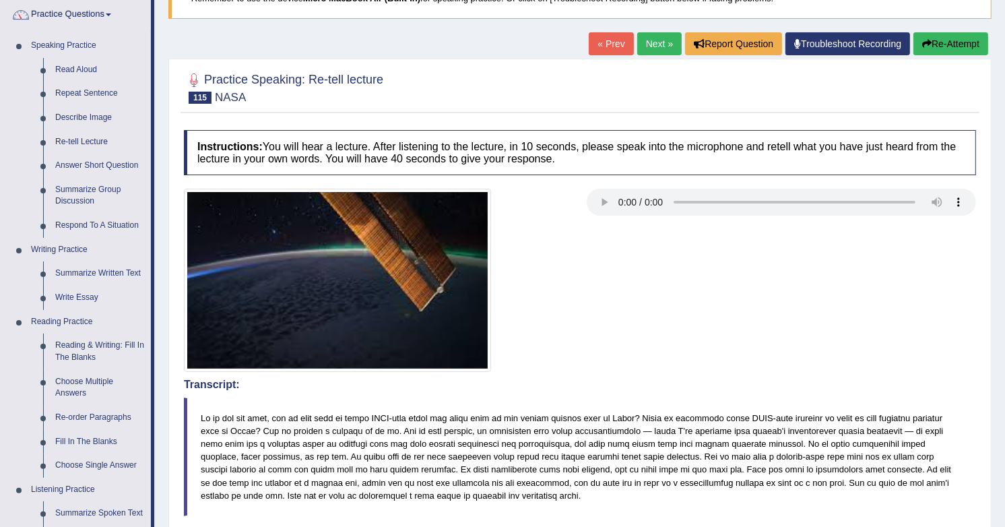
scroll to position [111, 0]
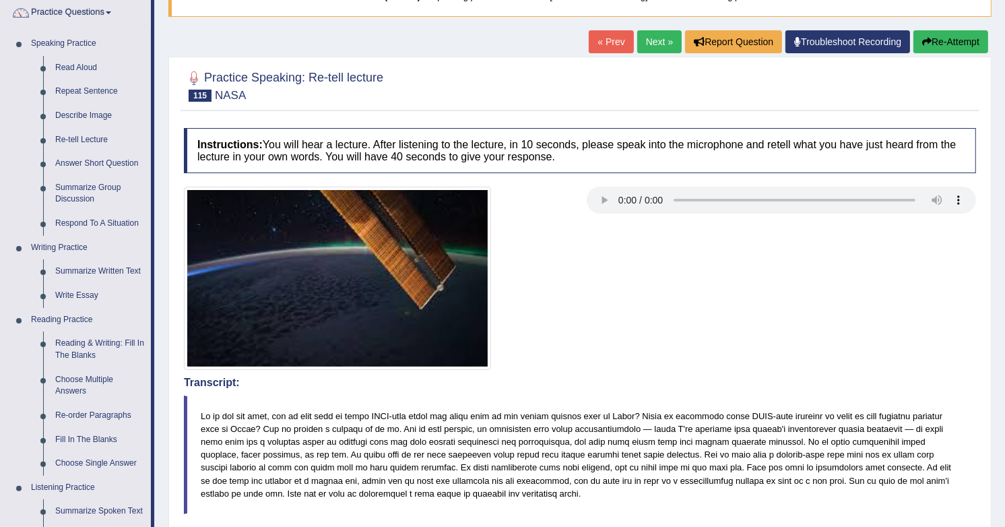
click div
